Goal: Find specific page/section

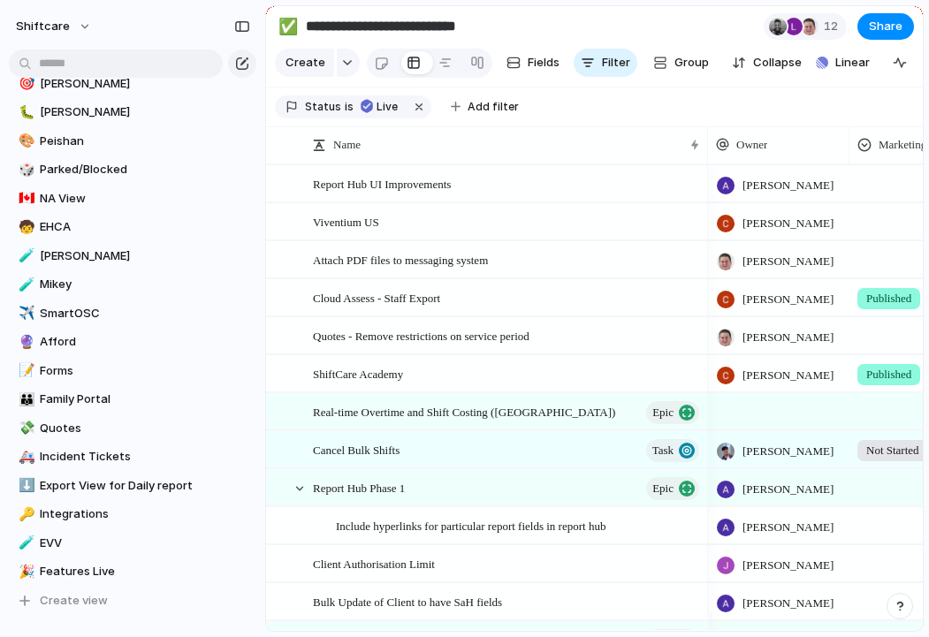
scroll to position [636, 0]
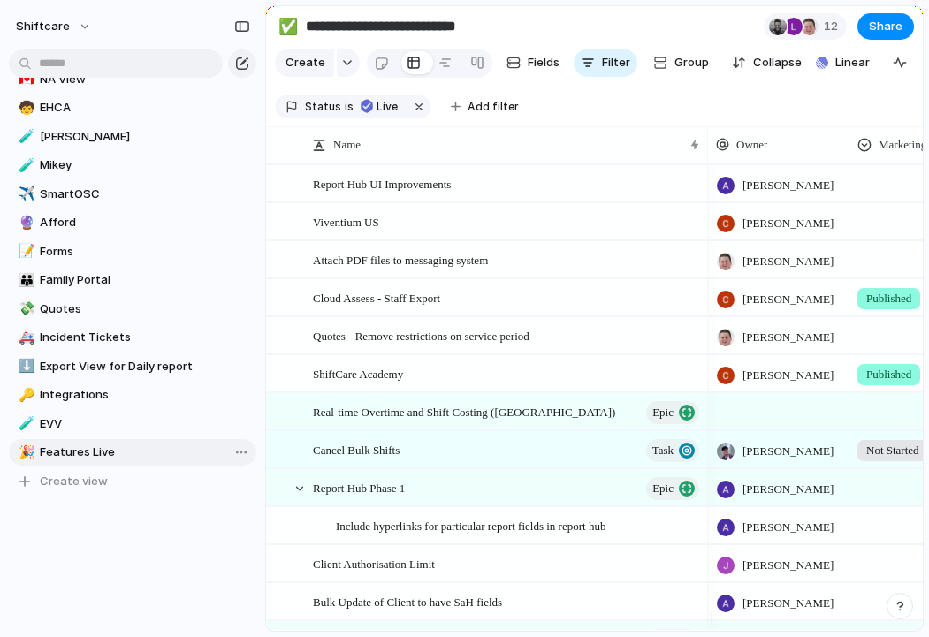
click at [102, 448] on span "Features Live" at bounding box center [145, 453] width 210 height 18
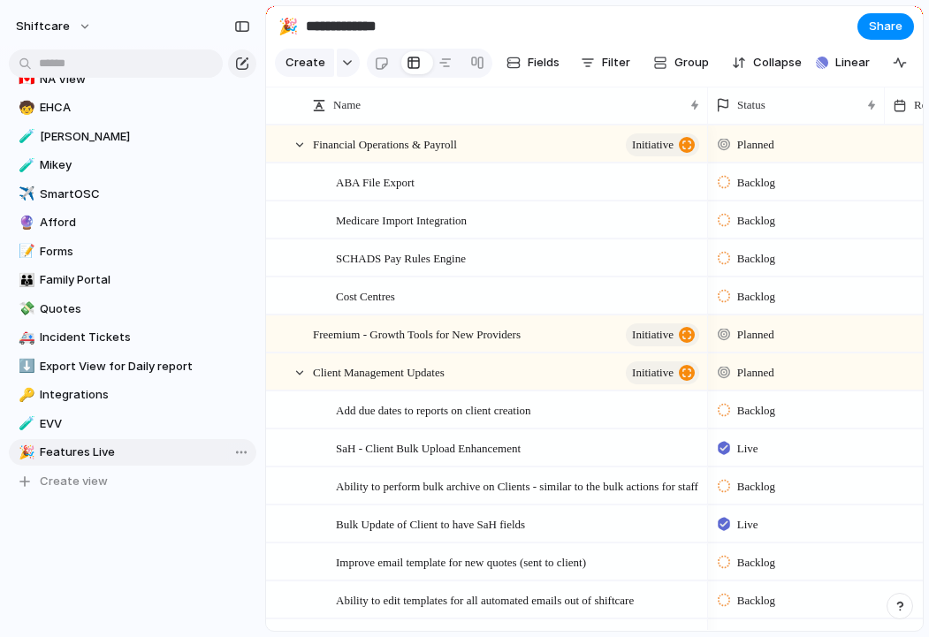
type input "**********"
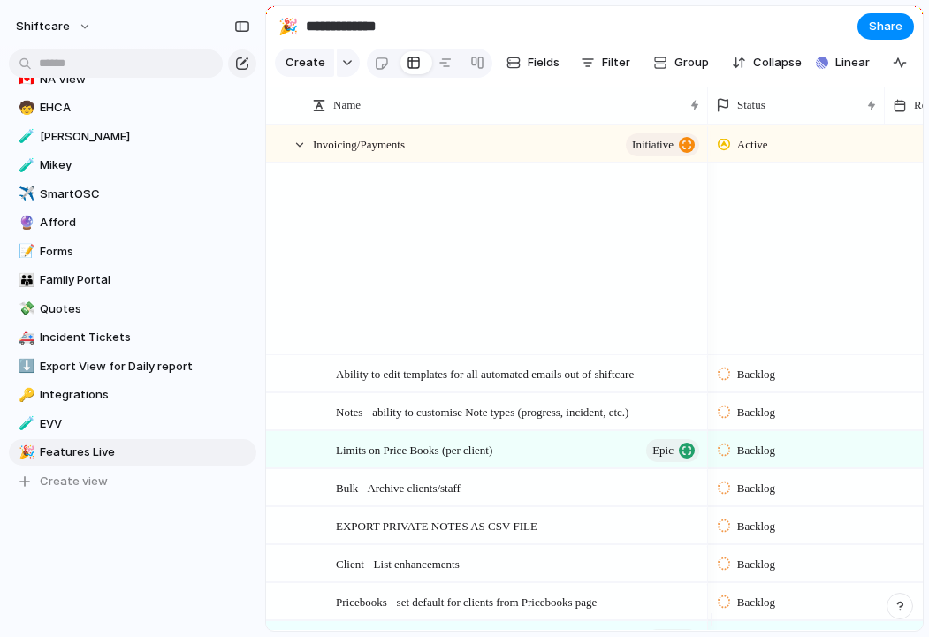
scroll to position [1571, 0]
